Goal: Information Seeking & Learning: Learn about a topic

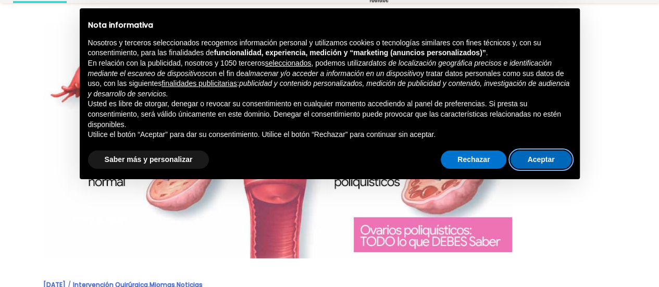
click at [521, 167] on button "Aceptar" at bounding box center [540, 159] width 60 height 19
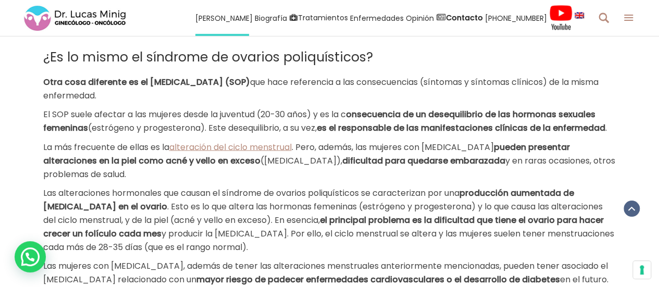
scroll to position [849, 0]
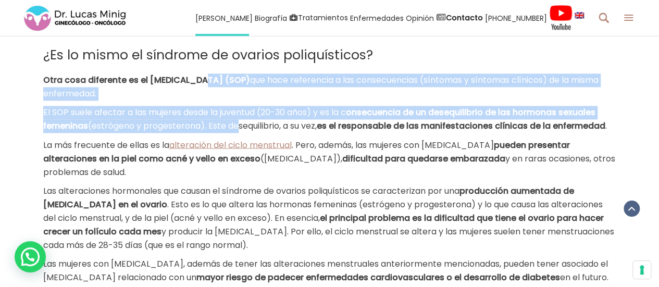
drag, startPoint x: 200, startPoint y: 69, endPoint x: 233, endPoint y: 131, distance: 69.6
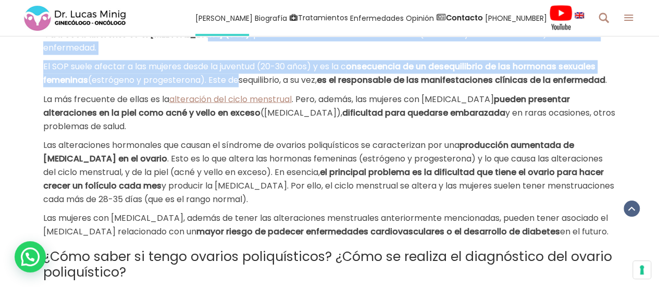
scroll to position [895, 0]
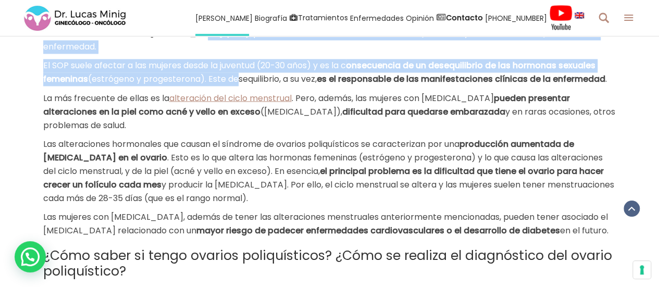
drag, startPoint x: 233, startPoint y: 131, endPoint x: 208, endPoint y: 168, distance: 45.1
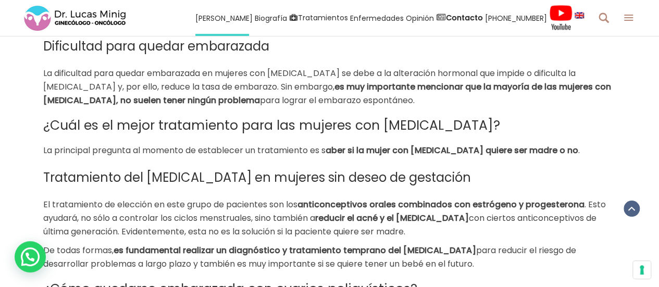
scroll to position [1722, 0]
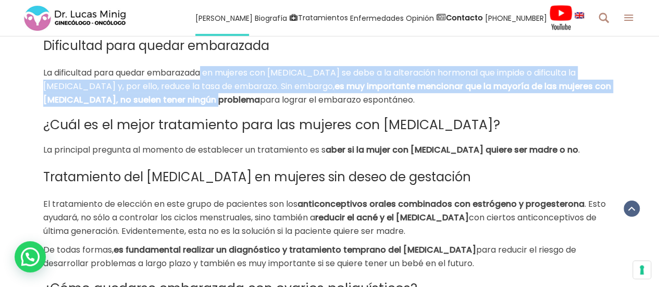
drag, startPoint x: 205, startPoint y: 78, endPoint x: 223, endPoint y: 116, distance: 42.1
click at [223, 106] on b "es muy importante mencionar que la mayoría de las mujeres con [MEDICAL_DATA], n…" at bounding box center [326, 93] width 567 height 26
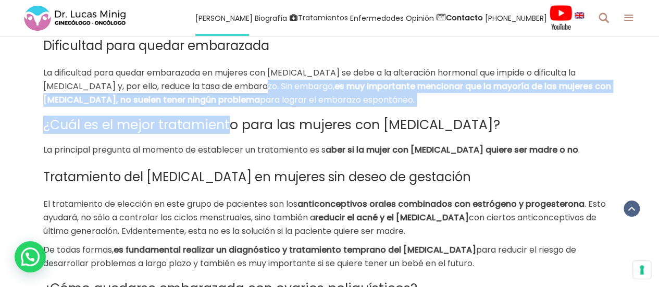
drag, startPoint x: 228, startPoint y: 121, endPoint x: 225, endPoint y: 97, distance: 24.2
click at [225, 92] on span "La dificultad para quedar embarazada en mujeres con [MEDICAL_DATA] se debe a la…" at bounding box center [309, 80] width 532 height 26
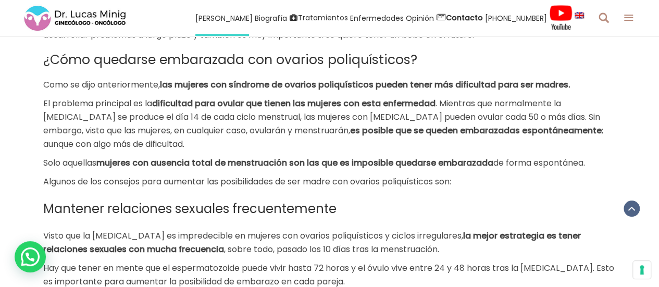
scroll to position [1951, 0]
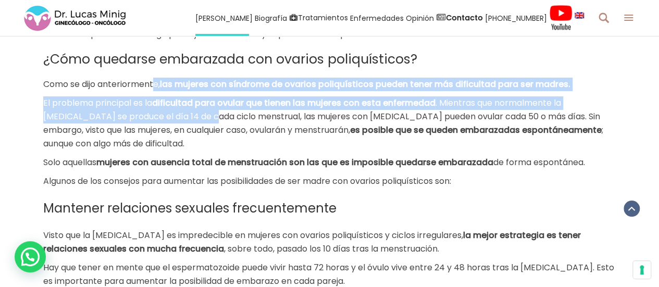
drag, startPoint x: 155, startPoint y: 105, endPoint x: 168, endPoint y: 148, distance: 45.6
click at [168, 148] on p "El problema principal es la dificultad para ovular que tienen las mujeres con e…" at bounding box center [329, 123] width 573 height 54
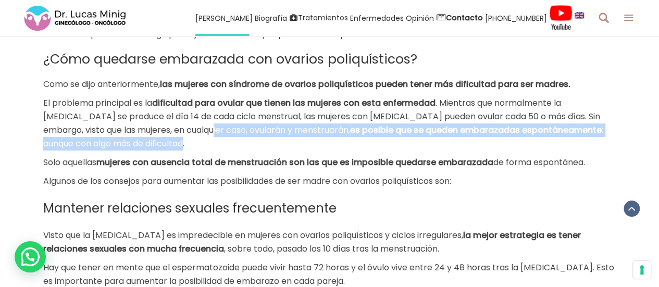
drag, startPoint x: 170, startPoint y: 149, endPoint x: 186, endPoint y: 167, distance: 23.9
click at [186, 150] on p "El problema principal es la dificultad para ovular que tienen las mujeres con e…" at bounding box center [329, 123] width 573 height 54
click at [186, 149] on span "; aunque con algo más de dificultad." at bounding box center [323, 137] width 560 height 26
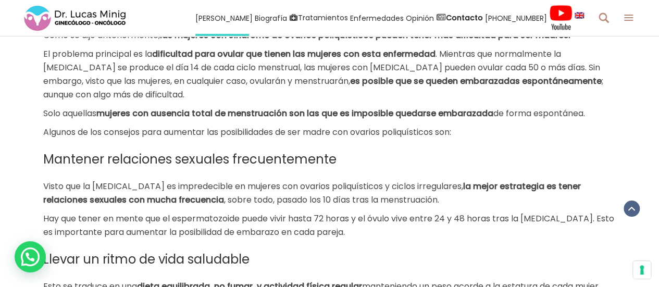
scroll to position [2001, 0]
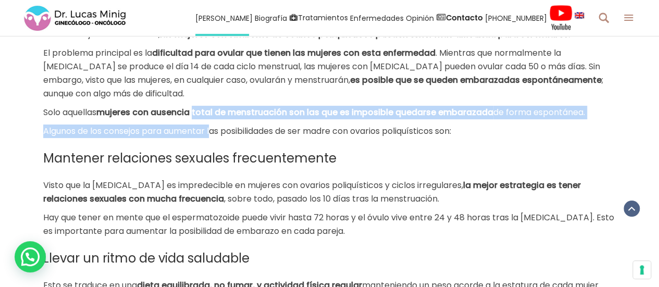
drag, startPoint x: 196, startPoint y: 129, endPoint x: 216, endPoint y: 162, distance: 38.8
click at [216, 137] on span "Algunos de los consejos para aumentar las posibilidades de ser madre con ovario…" at bounding box center [247, 131] width 408 height 12
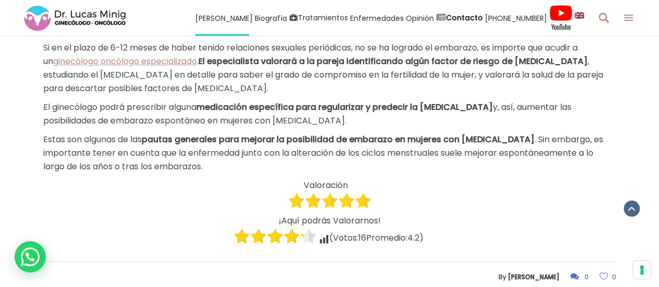
scroll to position [2316, 0]
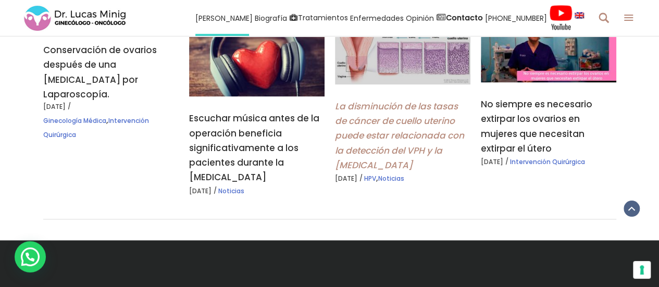
scroll to position [2651, 0]
